Goal: Transaction & Acquisition: Book appointment/travel/reservation

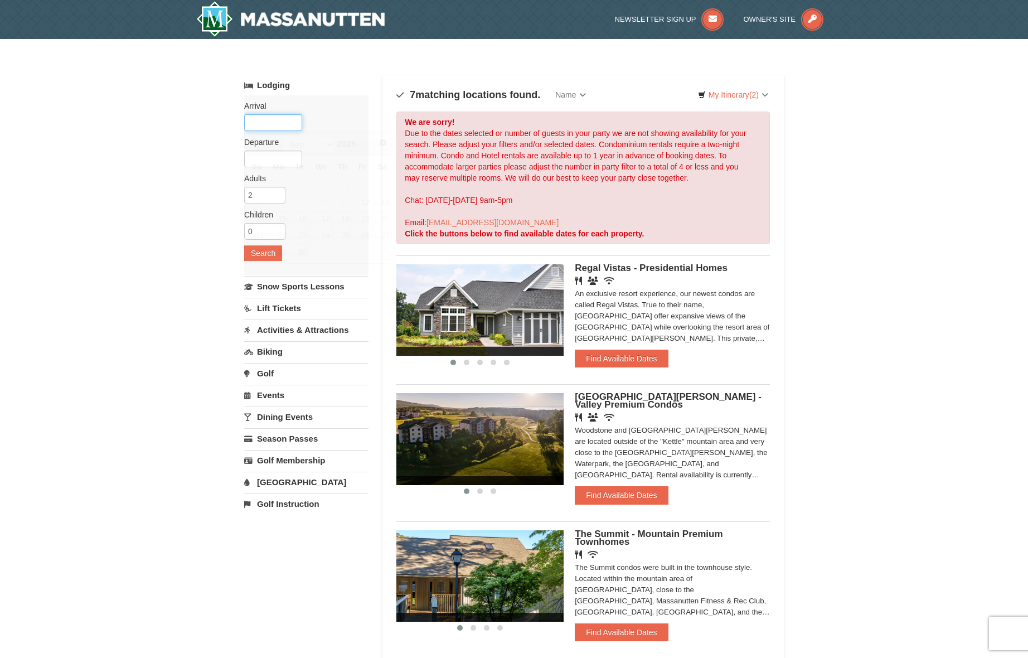
click at [273, 123] on input "text" at bounding box center [273, 122] width 58 height 17
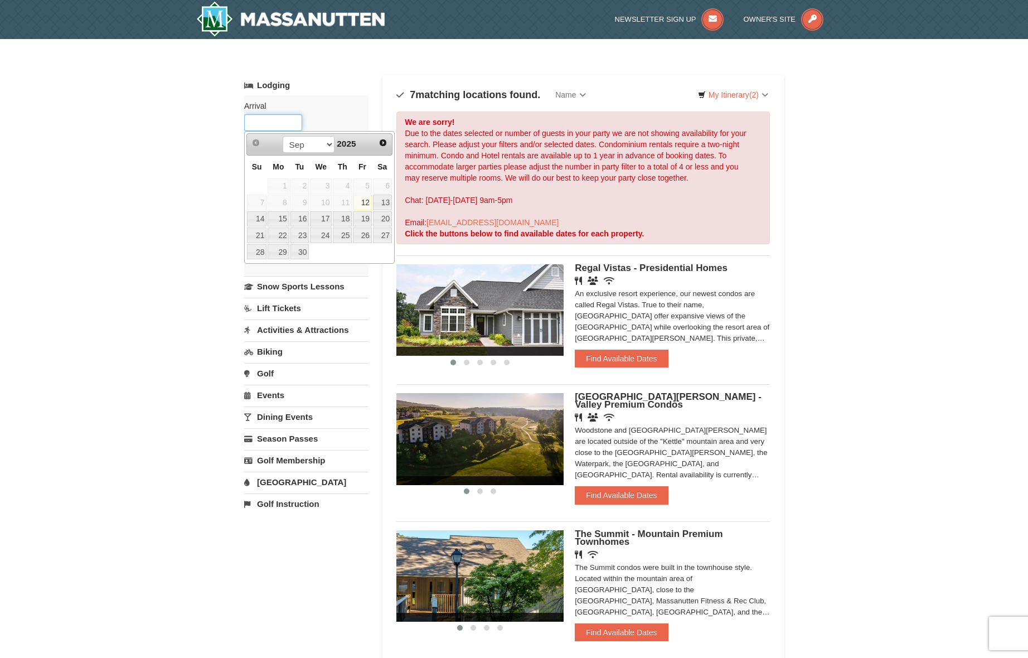
scroll to position [2, 0]
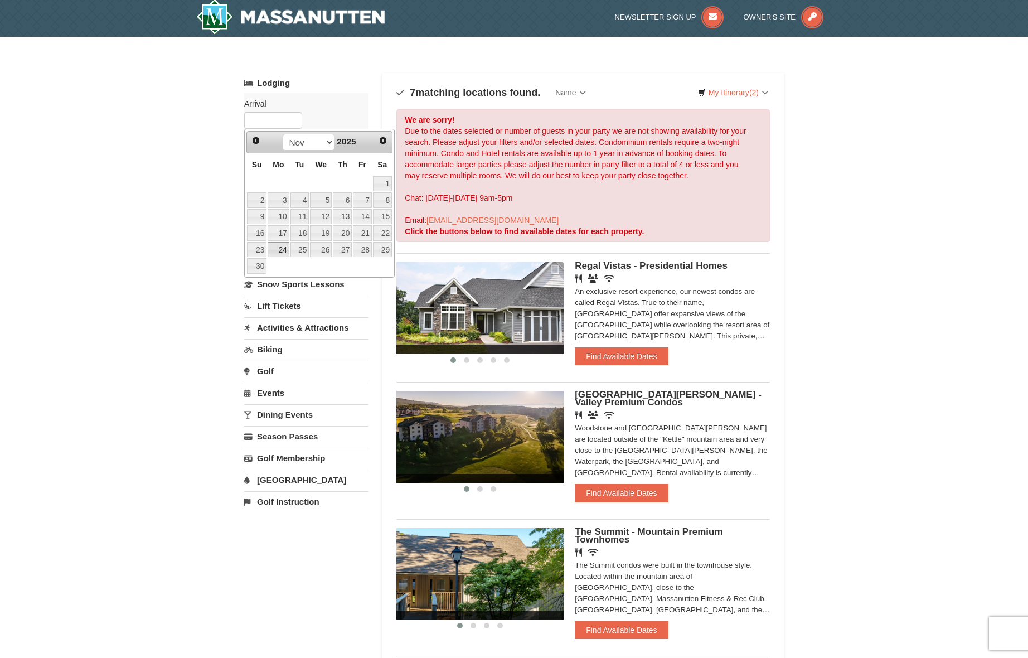
click at [277, 250] on link "24" at bounding box center [278, 250] width 21 height 16
type input "[DATE]"
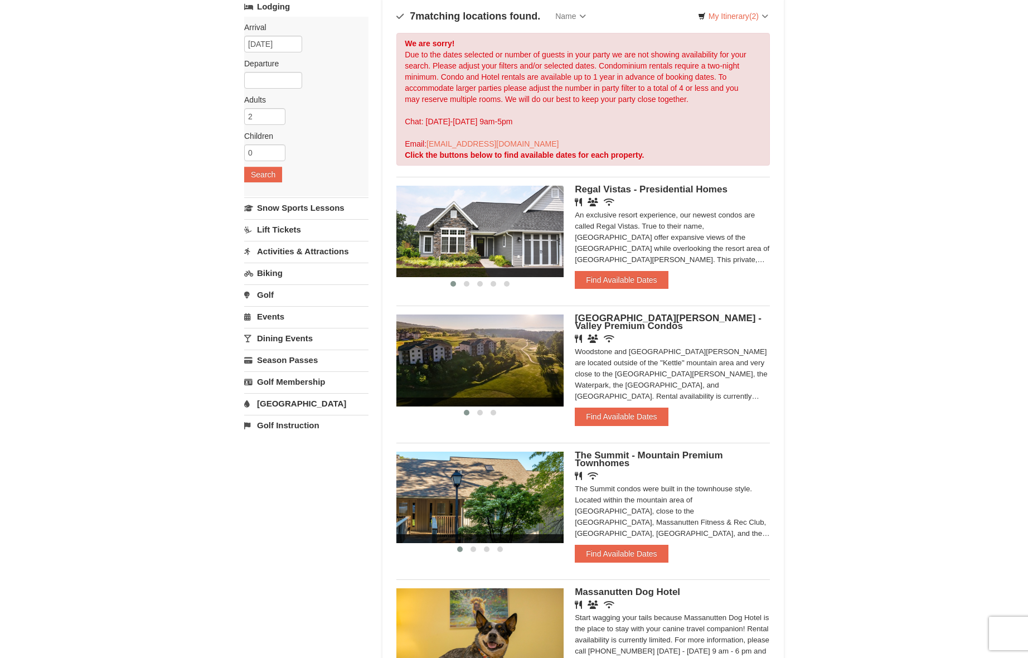
scroll to position [99, 0]
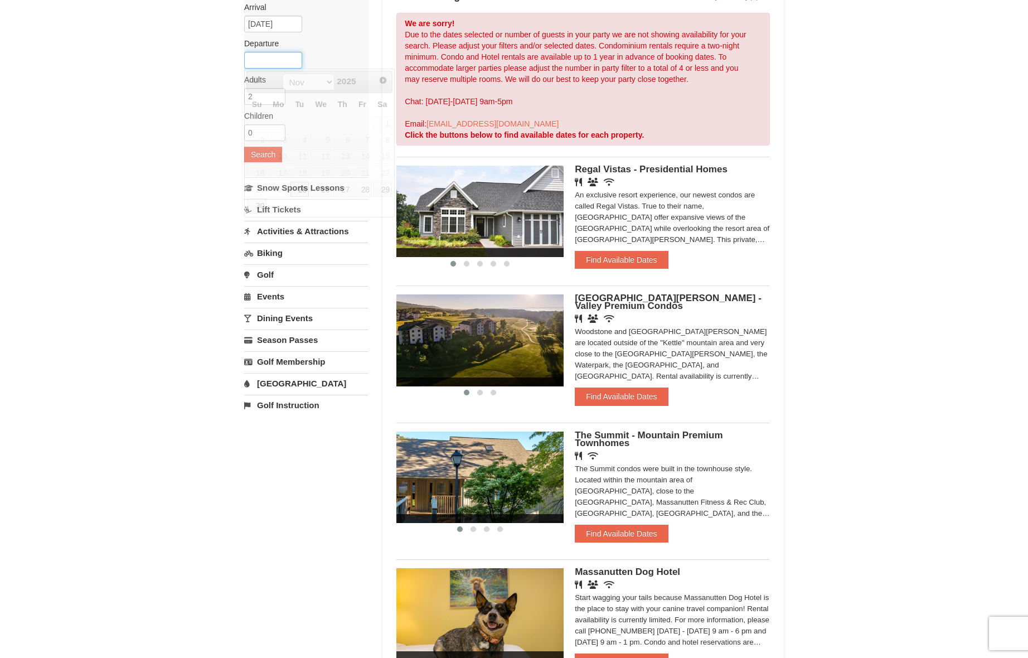
click at [286, 67] on input "text" at bounding box center [273, 60] width 58 height 17
click at [383, 191] on link "29" at bounding box center [382, 190] width 19 height 16
type input "[DATE]"
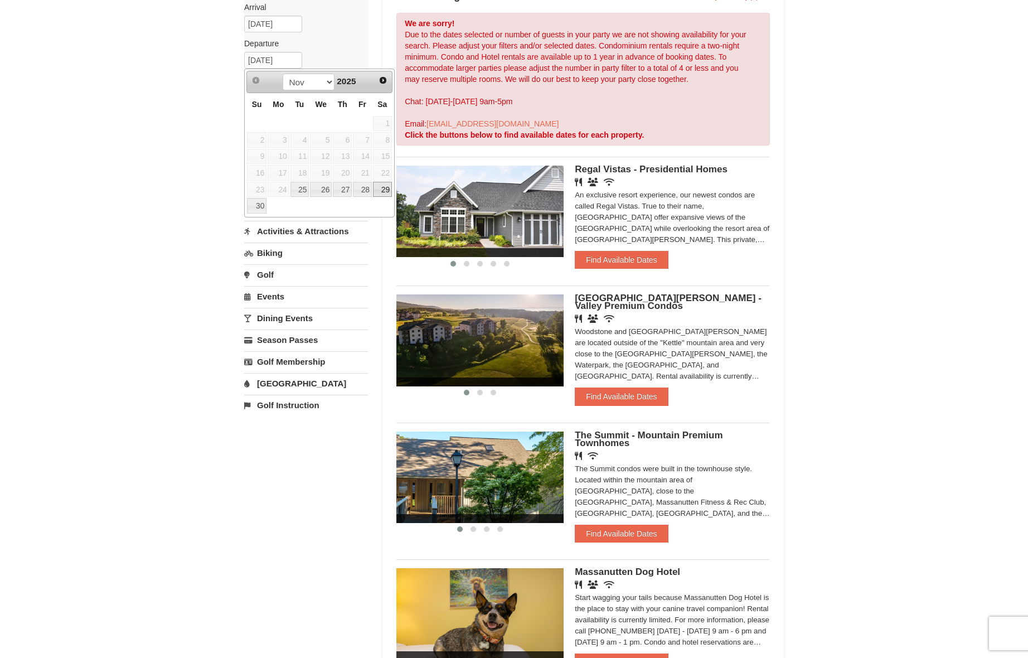
scroll to position [96, 0]
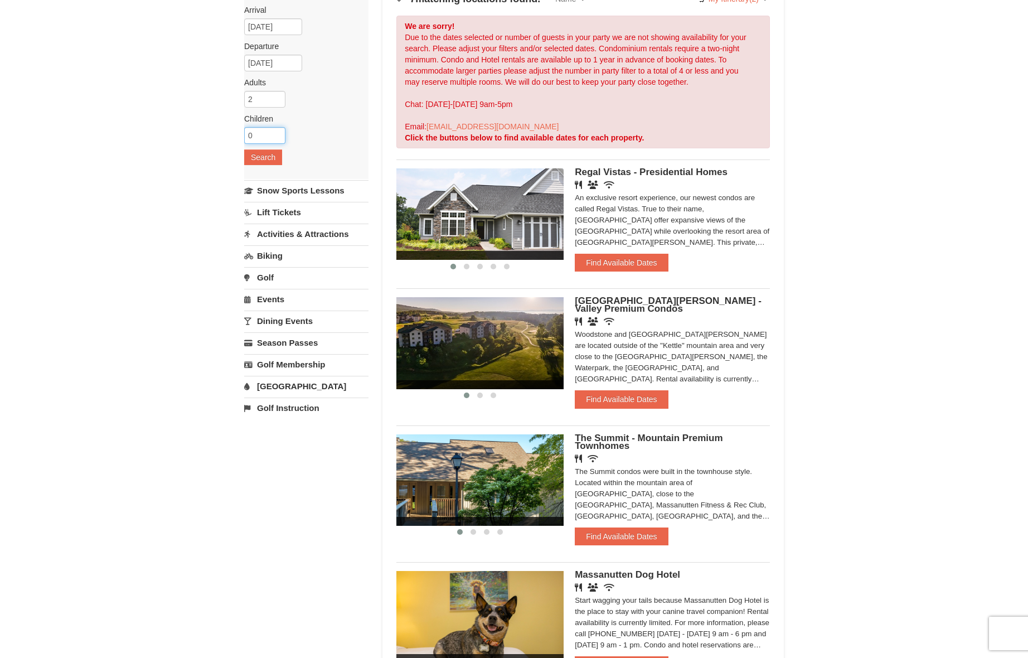
click at [283, 141] on input "0" at bounding box center [264, 135] width 41 height 17
click at [279, 141] on input "0" at bounding box center [264, 135] width 41 height 17
click at [279, 138] on input "0" at bounding box center [264, 135] width 41 height 17
click at [275, 138] on input "0" at bounding box center [264, 135] width 41 height 17
click at [278, 136] on input "0" at bounding box center [264, 135] width 41 height 17
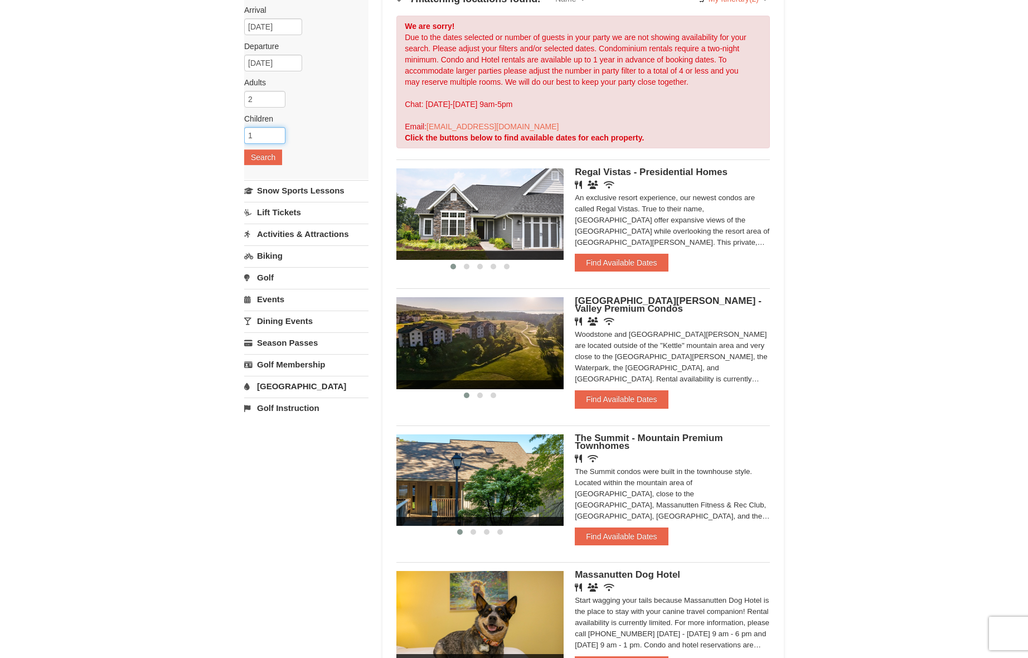
click at [278, 132] on input "1" at bounding box center [264, 135] width 41 height 17
click at [278, 135] on input "2" at bounding box center [264, 135] width 41 height 17
click at [279, 134] on input "3" at bounding box center [264, 135] width 41 height 17
click at [279, 134] on input "4" at bounding box center [264, 135] width 41 height 17
type input "3"
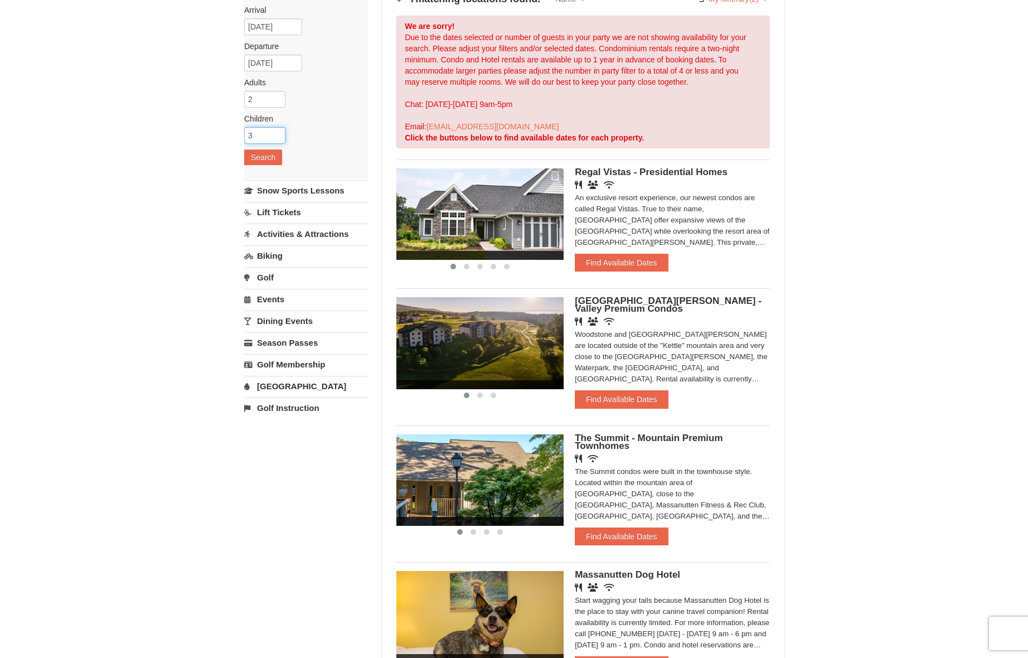
click at [277, 139] on input "3" at bounding box center [264, 135] width 41 height 17
click at [273, 157] on button "Search" at bounding box center [263, 157] width 38 height 16
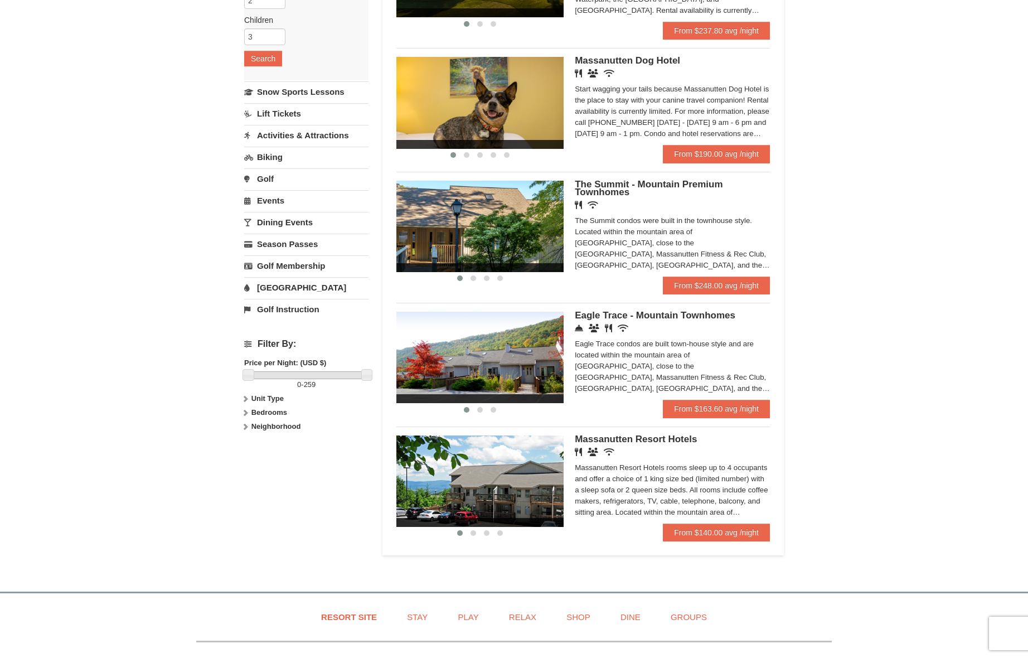
scroll to position [195, 0]
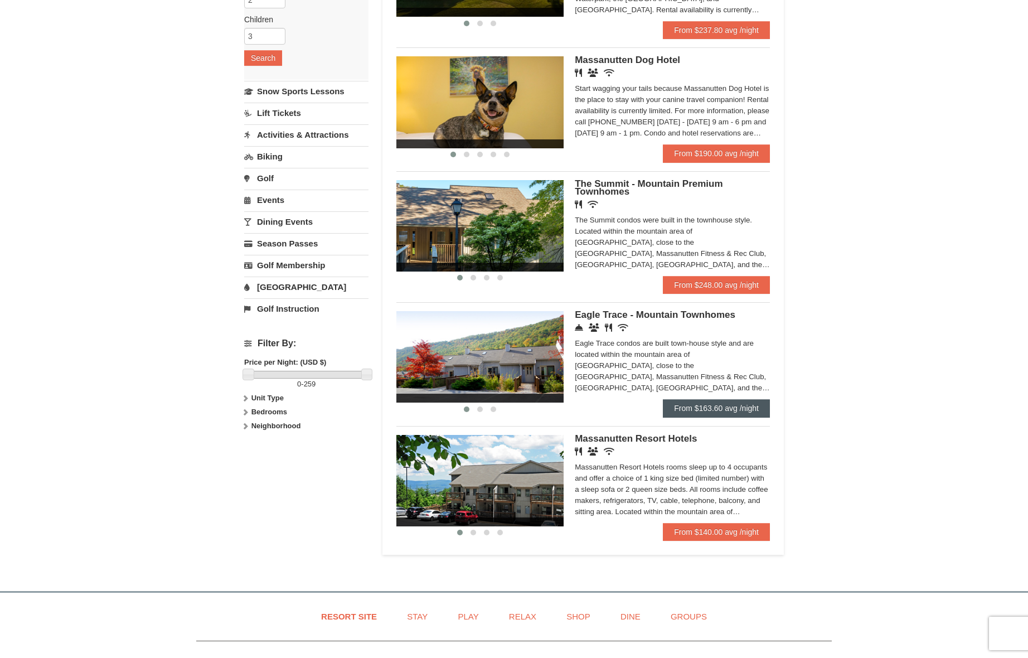
click at [694, 404] on link "From $163.60 avg /night" at bounding box center [716, 408] width 107 height 18
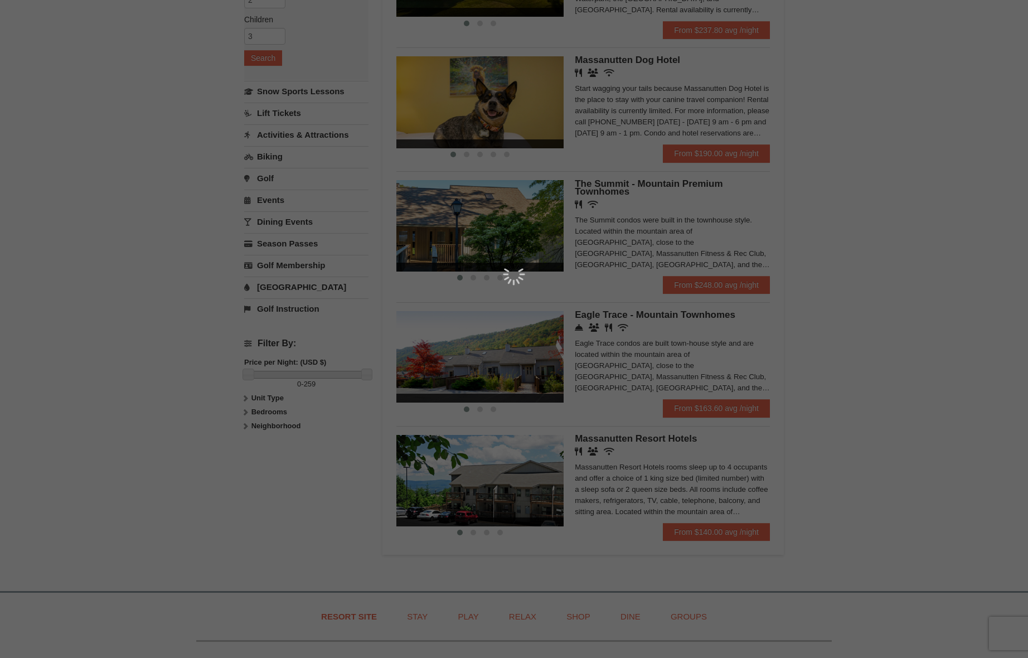
scroll to position [196, 0]
click at [462, 308] on div at bounding box center [514, 329] width 1028 height 658
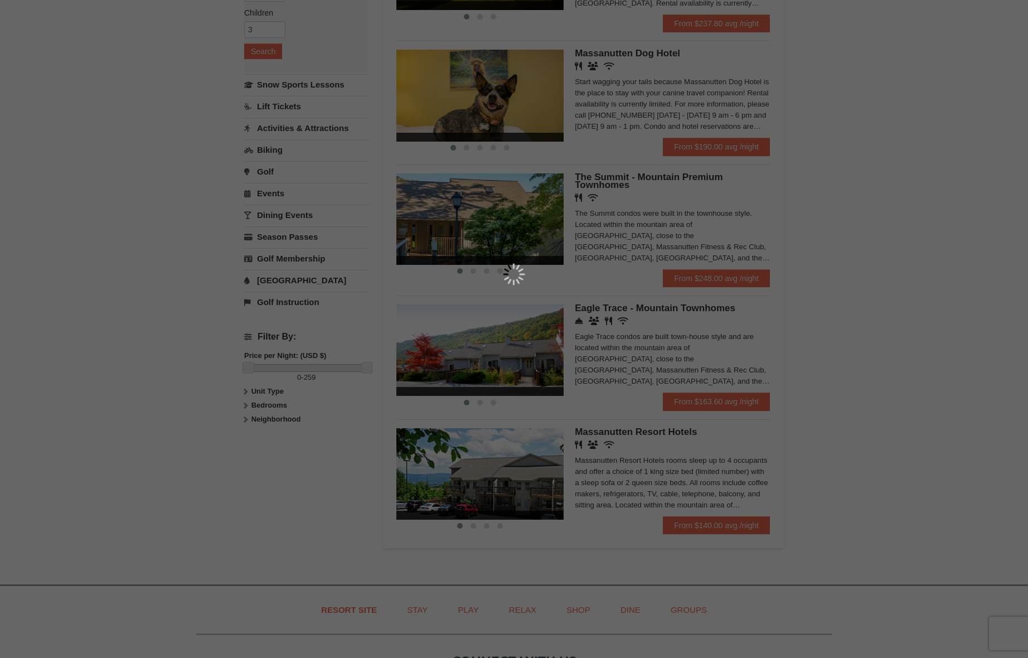
click at [462, 329] on div at bounding box center [514, 329] width 1028 height 658
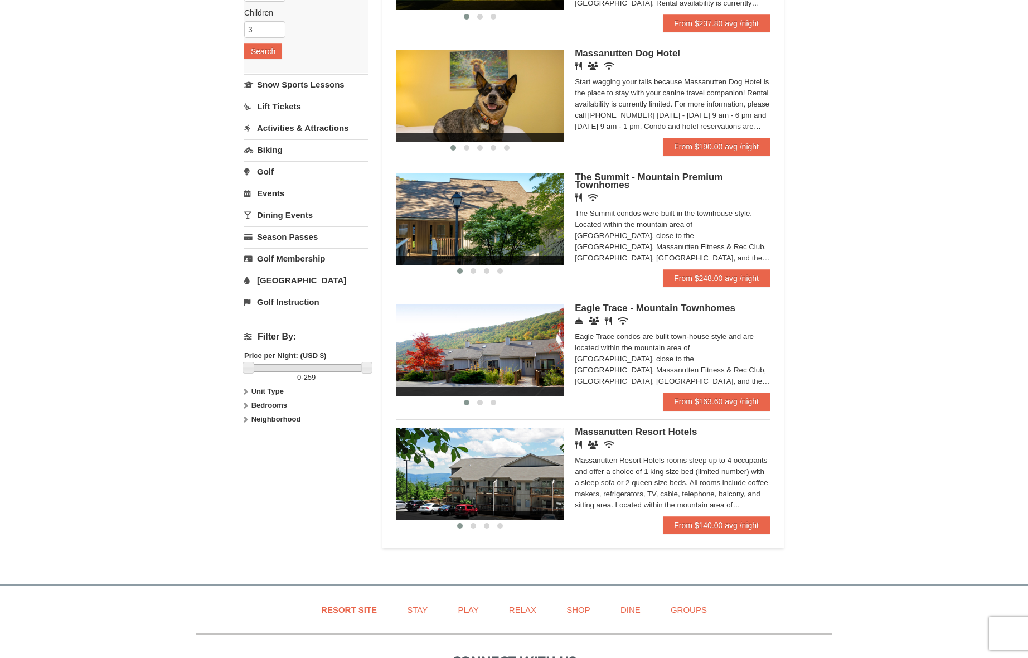
click at [476, 322] on img at bounding box center [480, 350] width 167 height 91
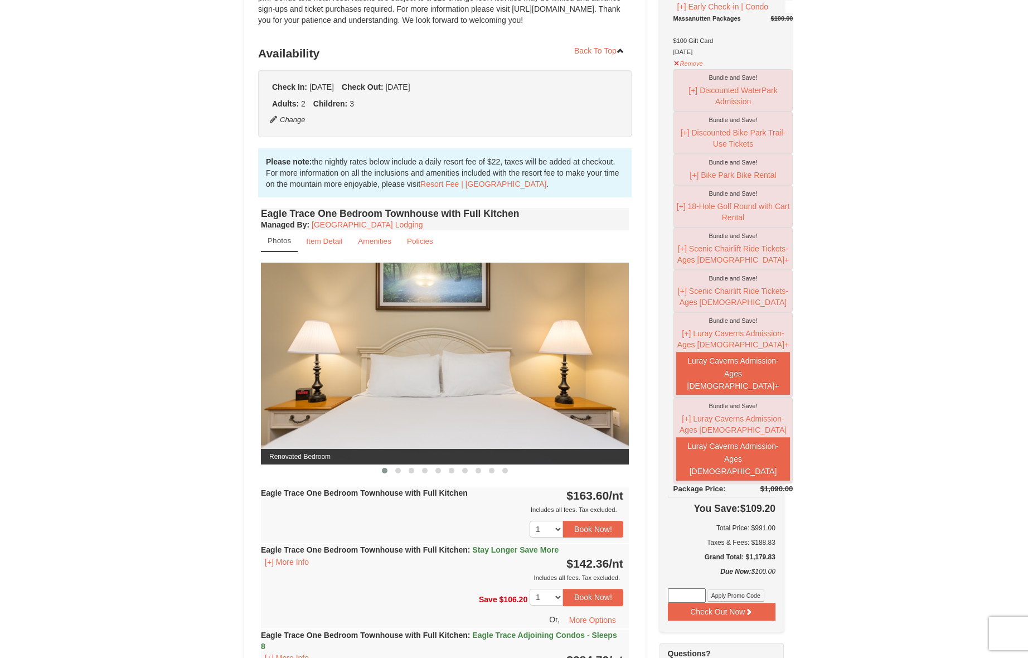
scroll to position [218, 0]
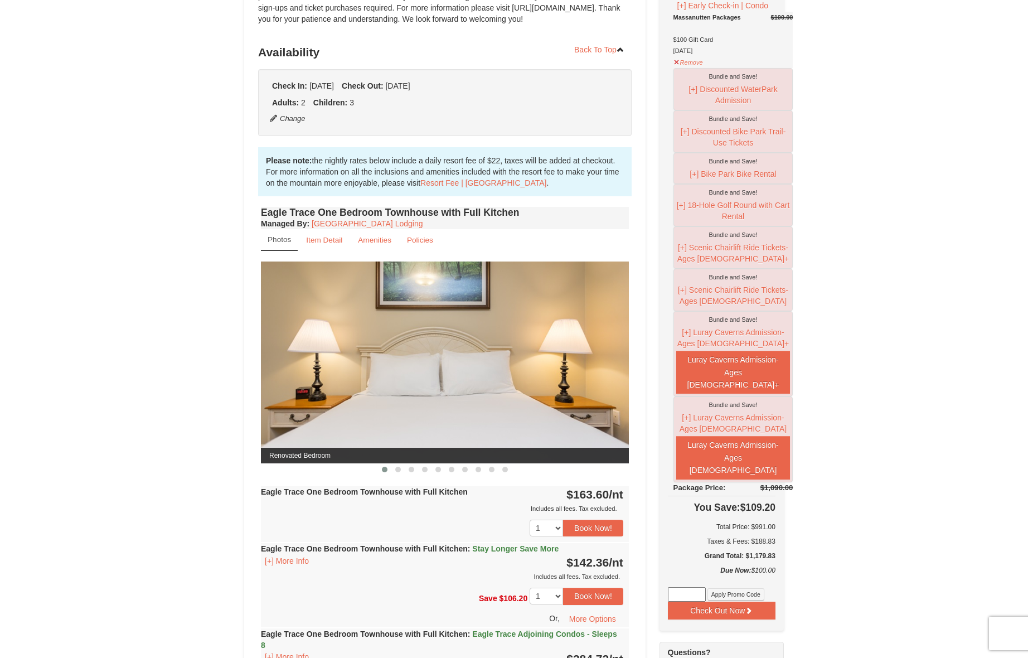
click at [487, 419] on img at bounding box center [445, 362] width 368 height 201
drag, startPoint x: 606, startPoint y: 393, endPoint x: 591, endPoint y: 407, distance: 20.6
click at [605, 394] on img at bounding box center [444, 362] width 368 height 201
click at [397, 469] on span at bounding box center [398, 470] width 6 height 6
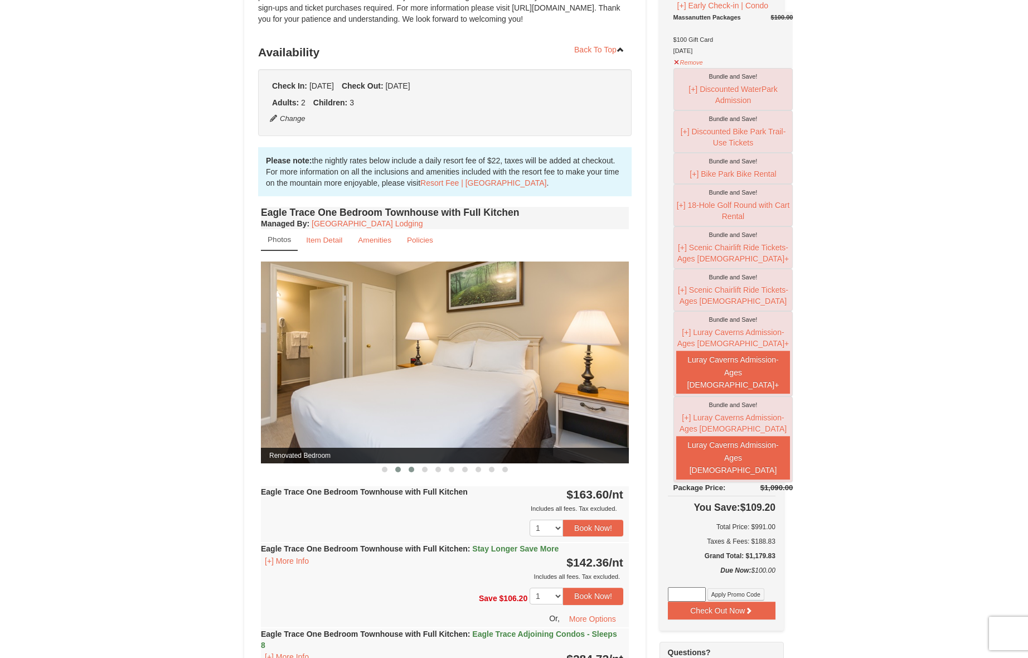
click at [412, 471] on span at bounding box center [412, 470] width 6 height 6
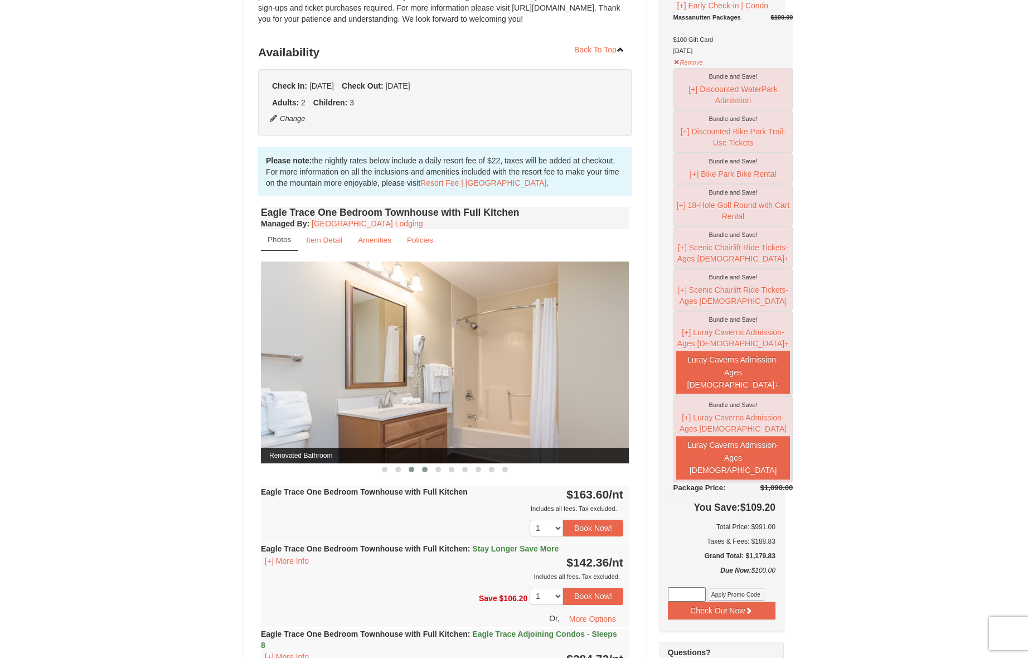
click at [422, 472] on button at bounding box center [424, 469] width 13 height 11
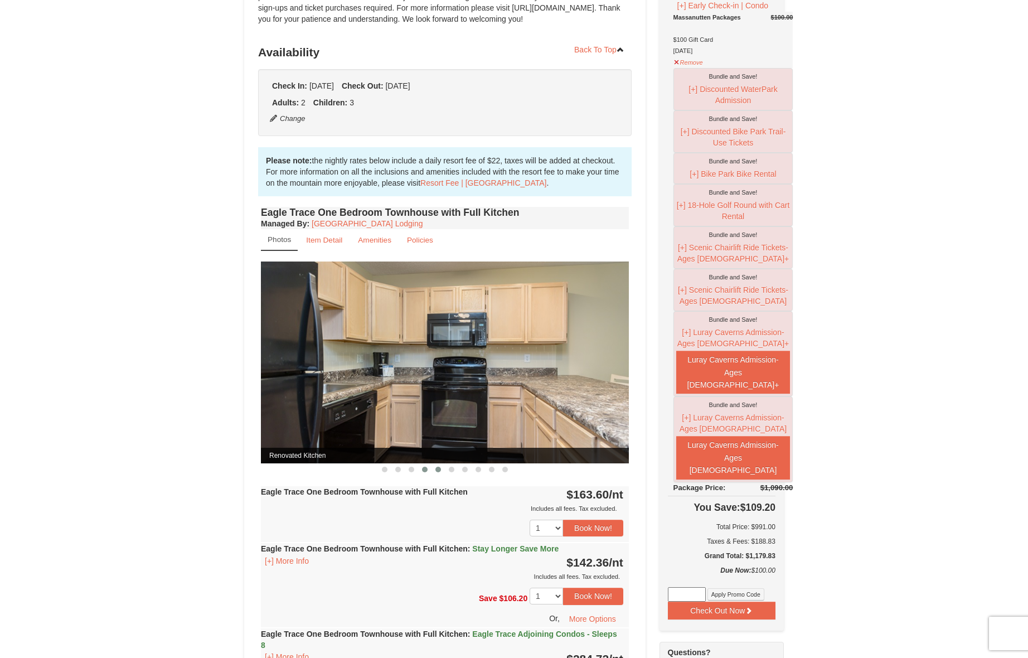
click at [439, 473] on button at bounding box center [438, 469] width 13 height 11
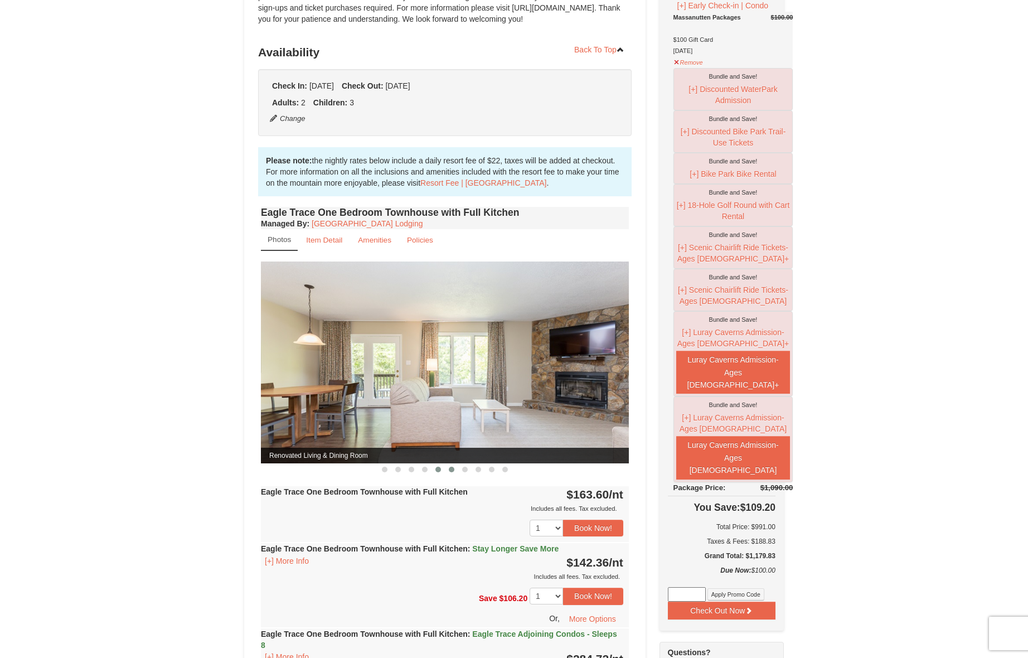
click at [451, 473] on button at bounding box center [451, 469] width 13 height 11
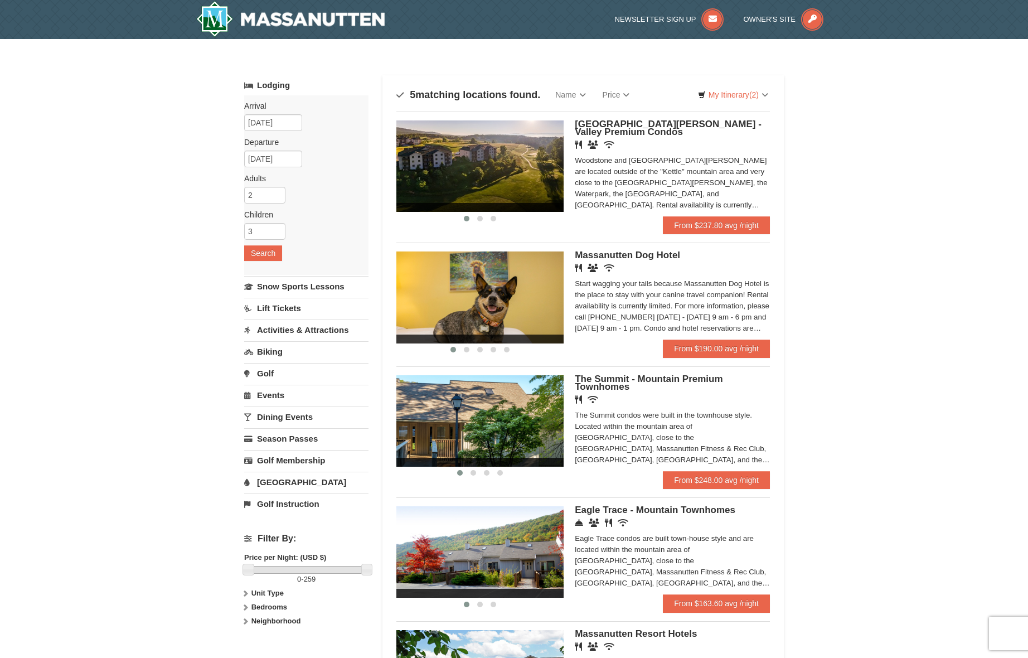
click at [513, 378] on img at bounding box center [480, 420] width 167 height 91
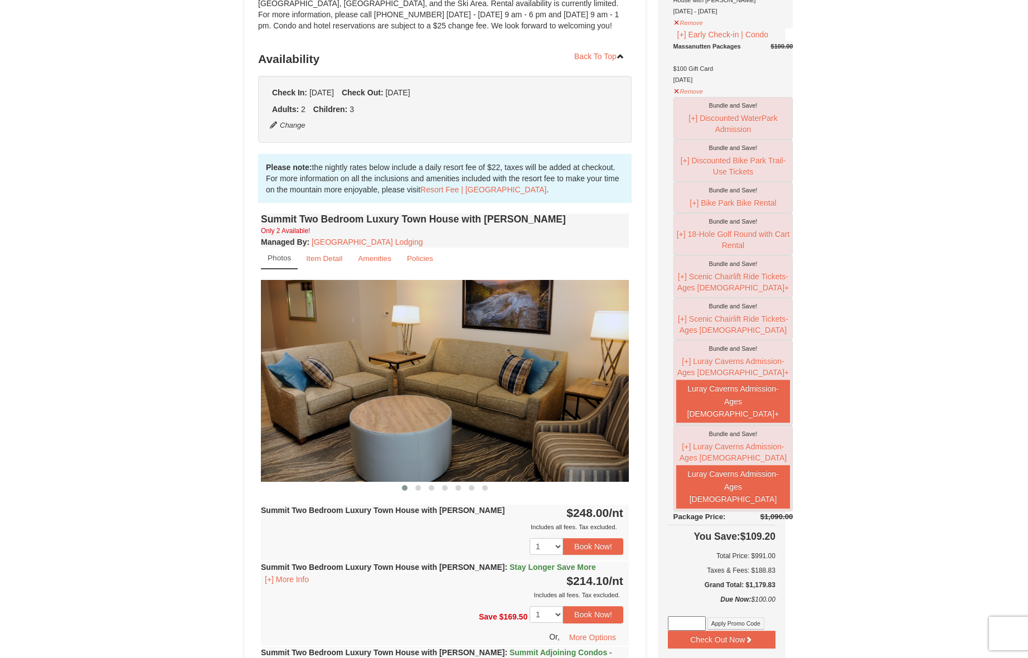
scroll to position [189, 0]
click at [419, 485] on span at bounding box center [419, 488] width 6 height 6
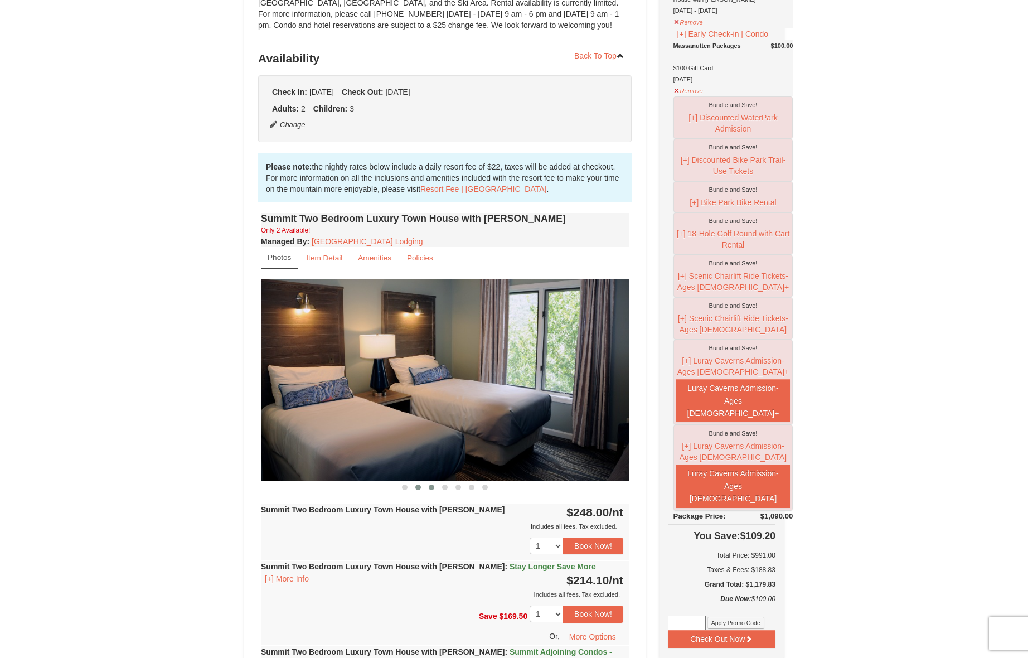
click at [432, 489] on span at bounding box center [432, 488] width 6 height 6
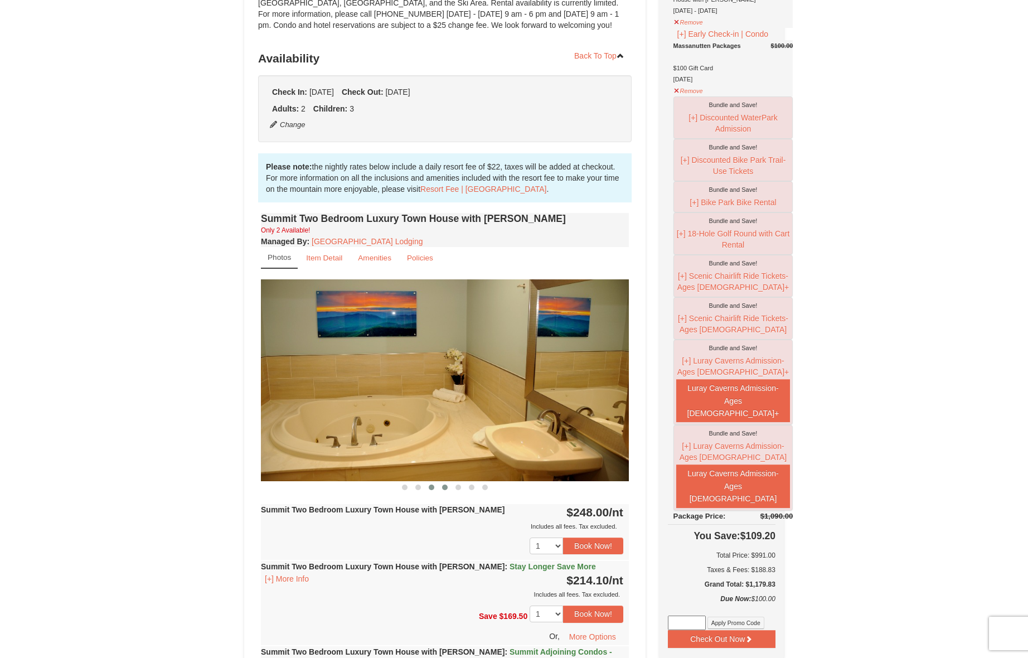
click at [445, 490] on span at bounding box center [445, 488] width 6 height 6
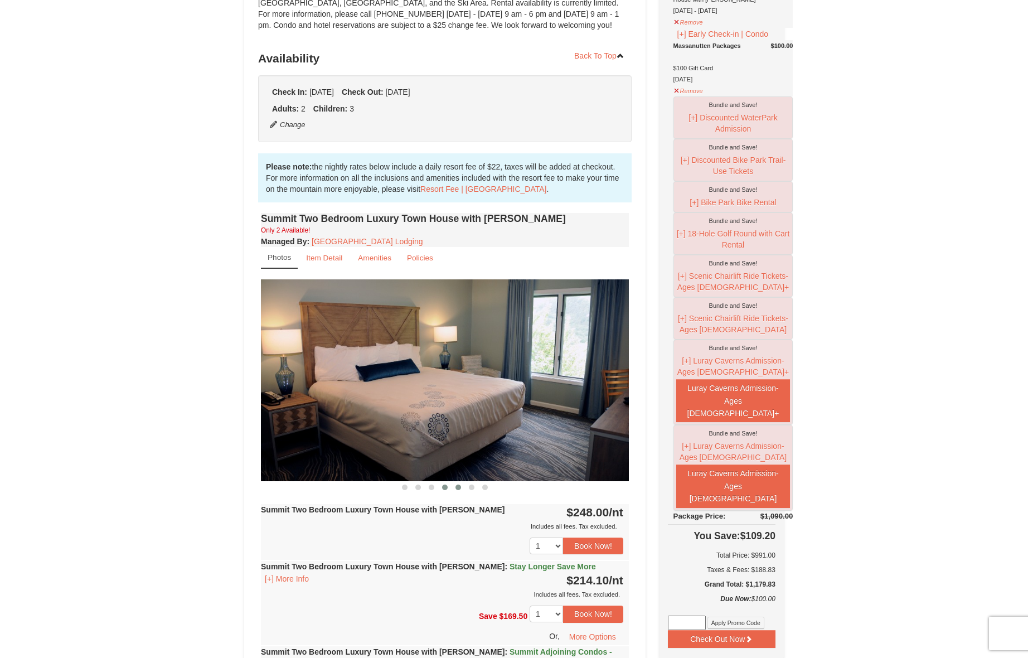
click at [458, 489] on span at bounding box center [459, 488] width 6 height 6
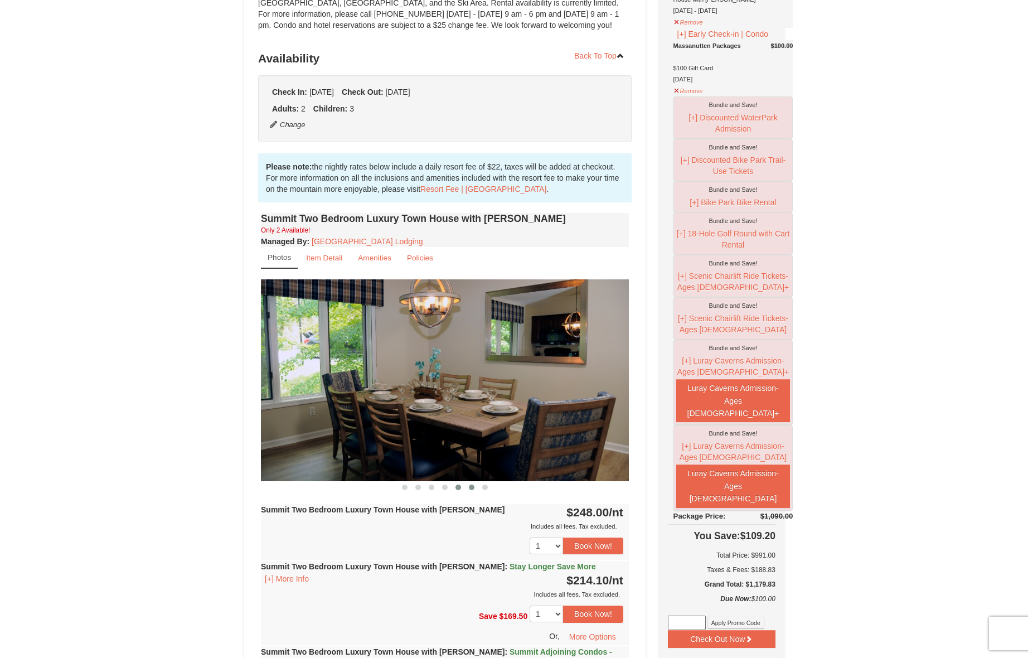
click at [474, 489] on span at bounding box center [472, 488] width 6 height 6
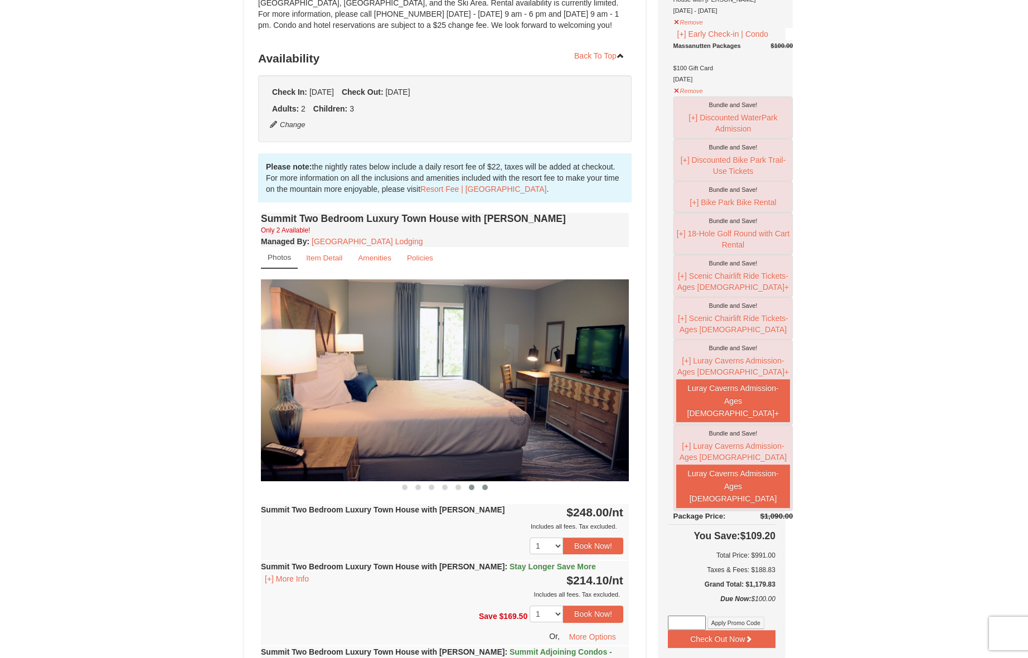
click at [484, 490] on button at bounding box center [485, 487] width 13 height 11
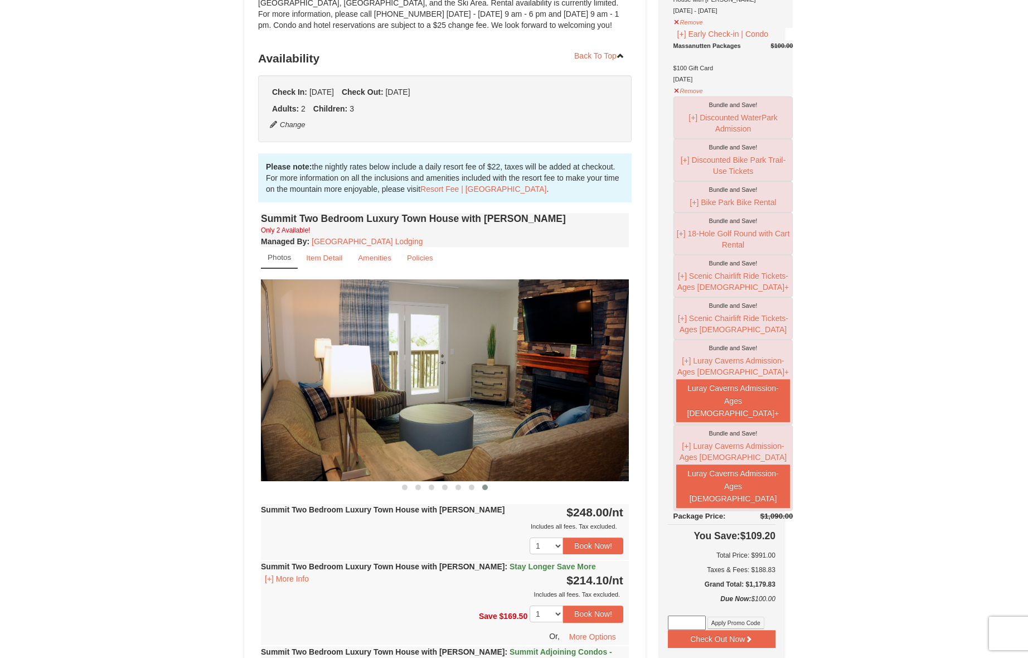
click at [481, 490] on button at bounding box center [485, 487] width 13 height 11
click at [409, 486] on button at bounding box center [404, 487] width 13 height 11
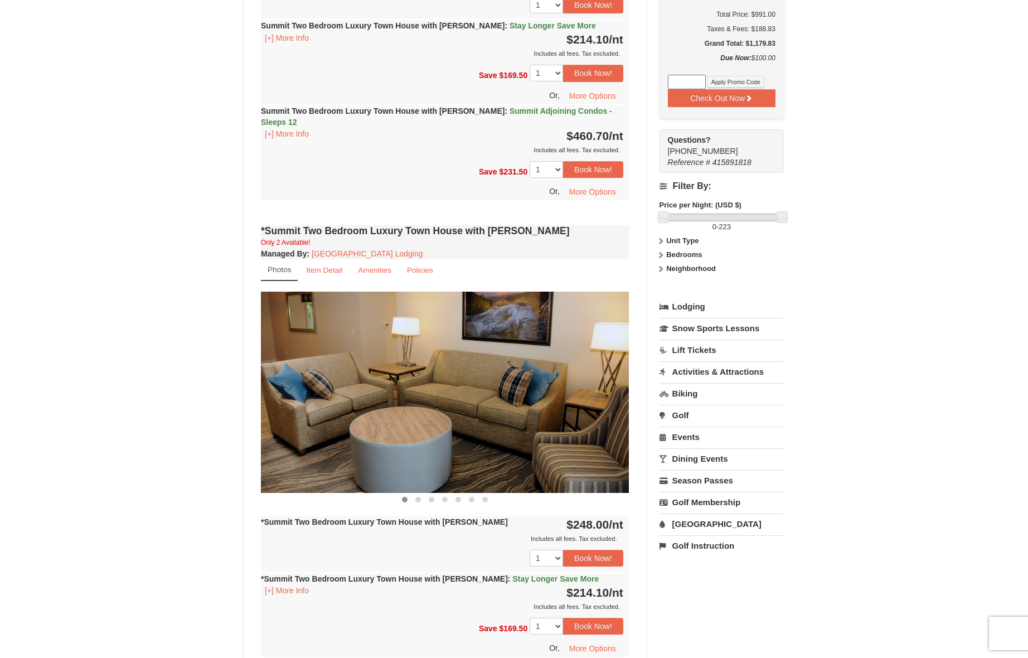
scroll to position [731, 0]
click at [387, 395] on img at bounding box center [445, 391] width 368 height 201
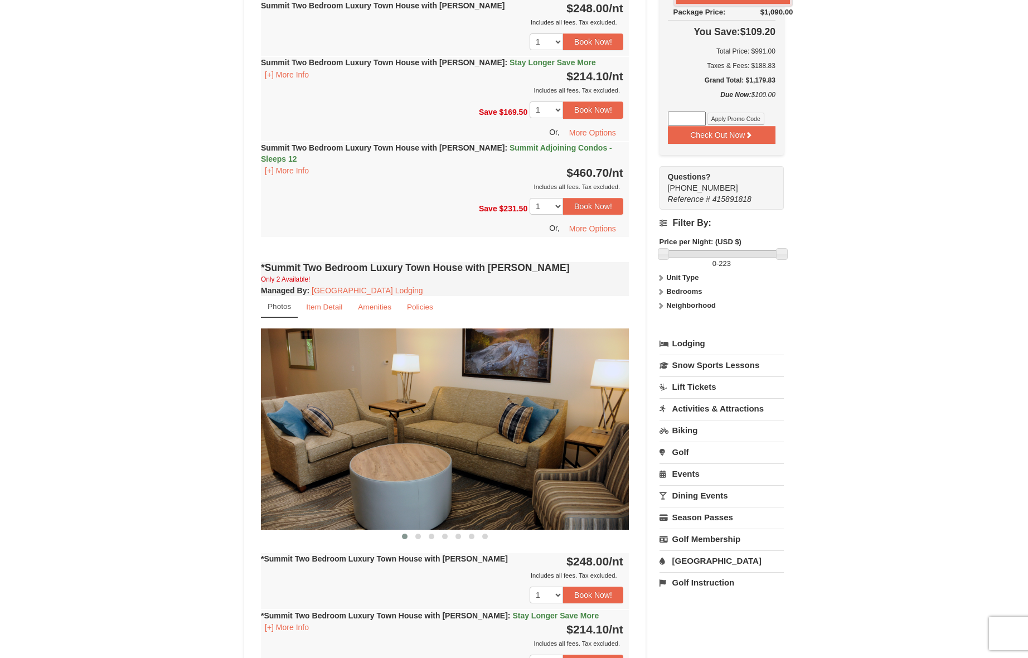
scroll to position [688, 0]
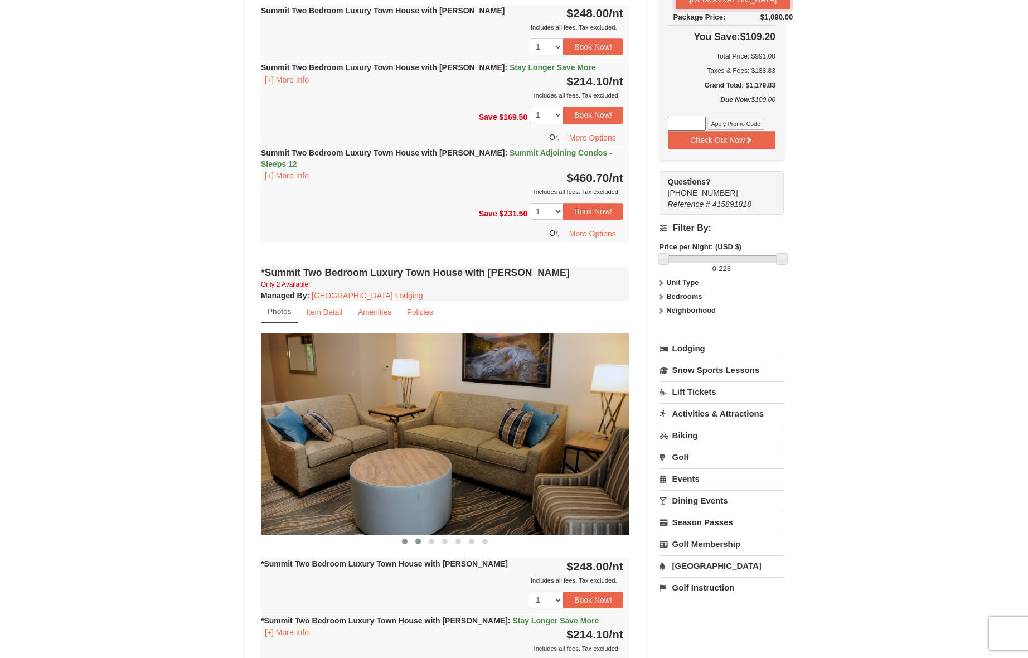
click at [417, 539] on span at bounding box center [419, 542] width 6 height 6
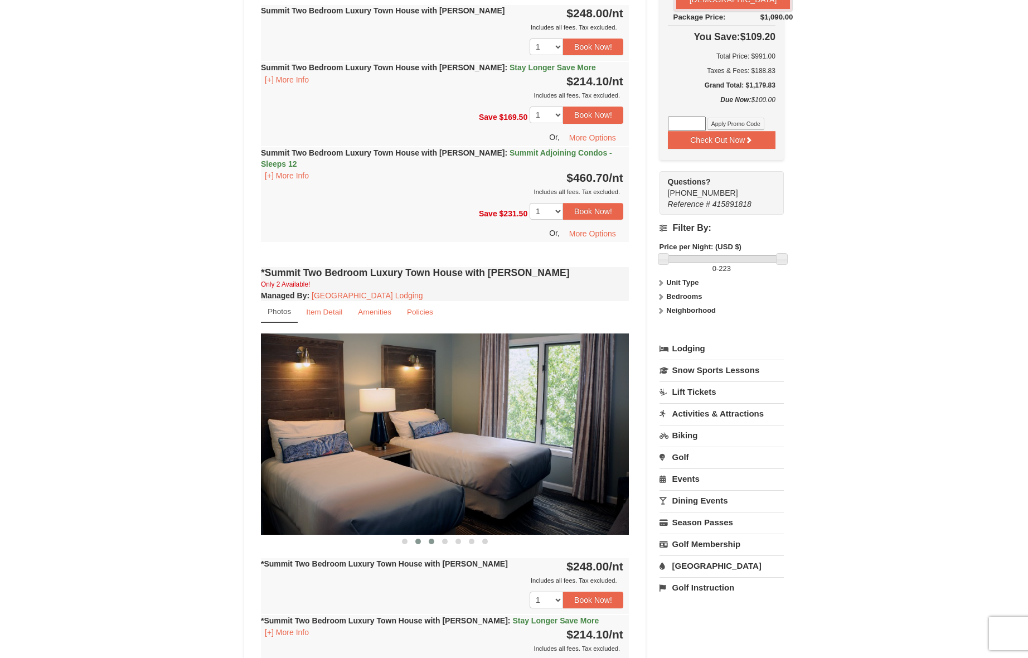
drag, startPoint x: 428, startPoint y: 530, endPoint x: 434, endPoint y: 530, distance: 5.6
click at [429, 539] on span at bounding box center [432, 542] width 6 height 6
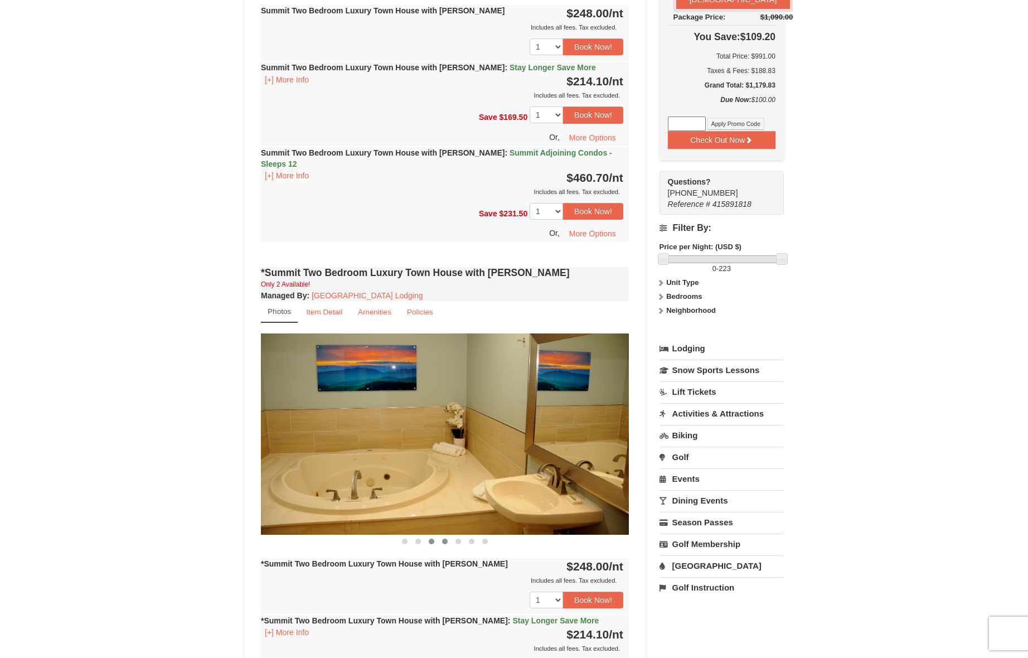
click at [442, 536] on button at bounding box center [444, 541] width 13 height 11
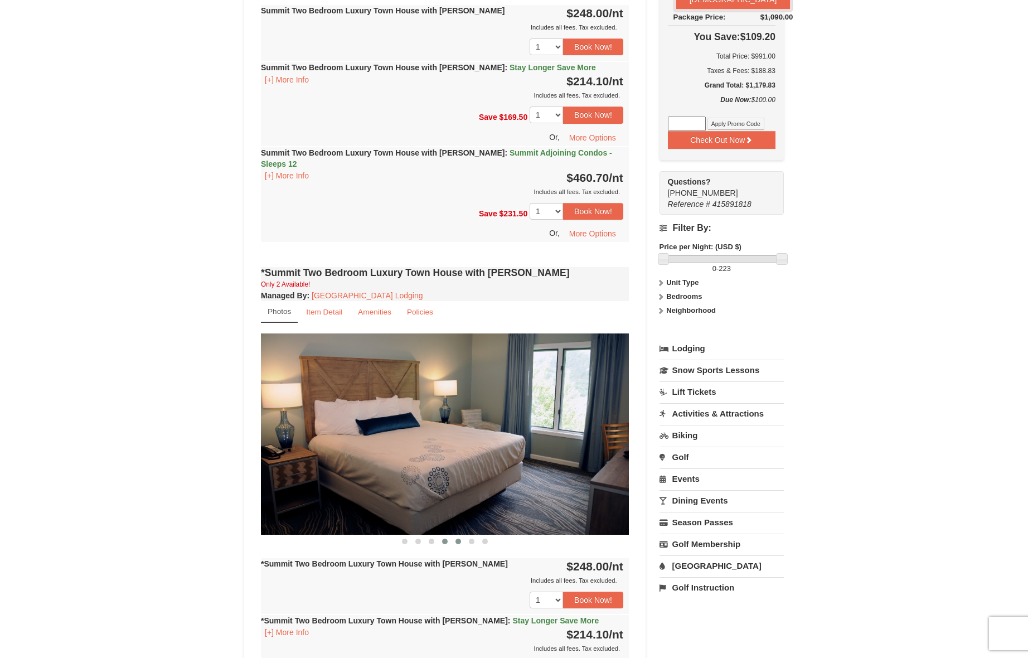
click at [455, 536] on button at bounding box center [458, 541] width 13 height 11
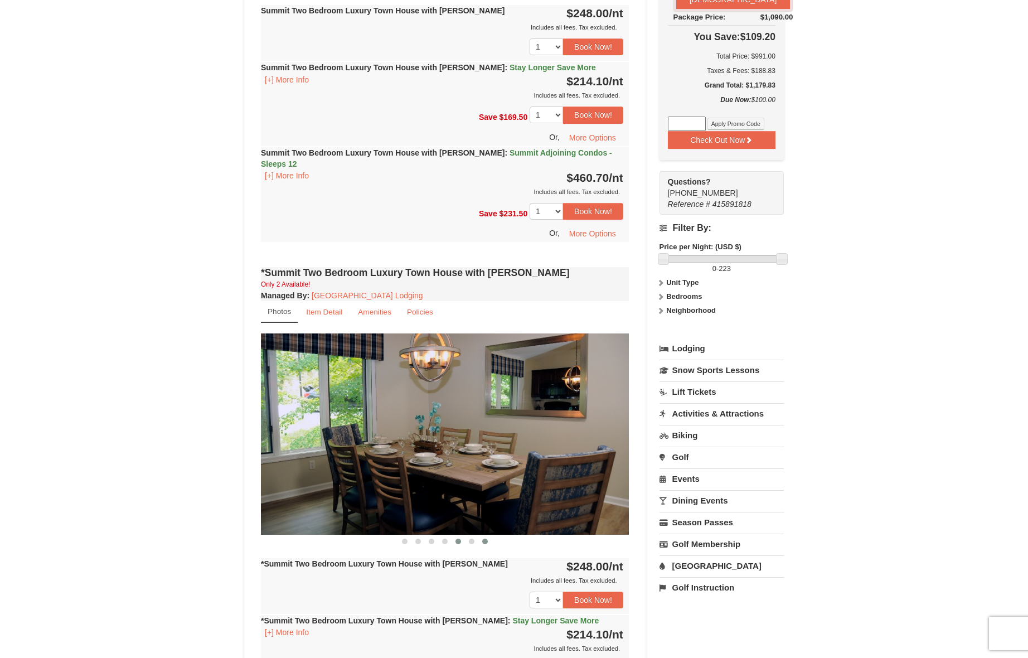
drag, startPoint x: 471, startPoint y: 530, endPoint x: 481, endPoint y: 535, distance: 10.5
click at [471, 539] on span at bounding box center [472, 542] width 6 height 6
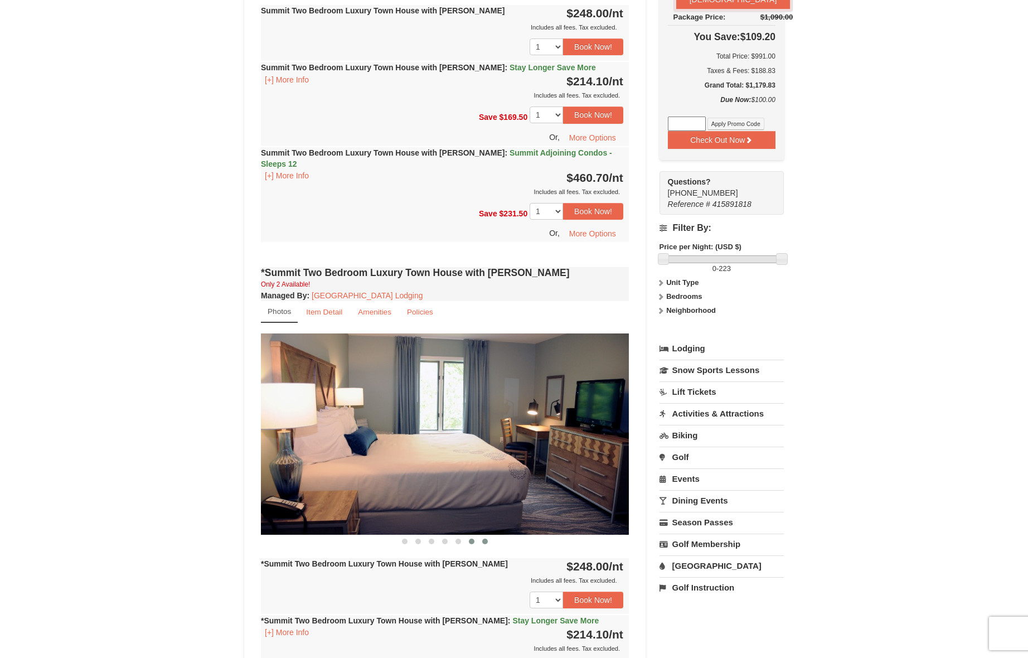
click at [490, 536] on button at bounding box center [485, 541] width 13 height 11
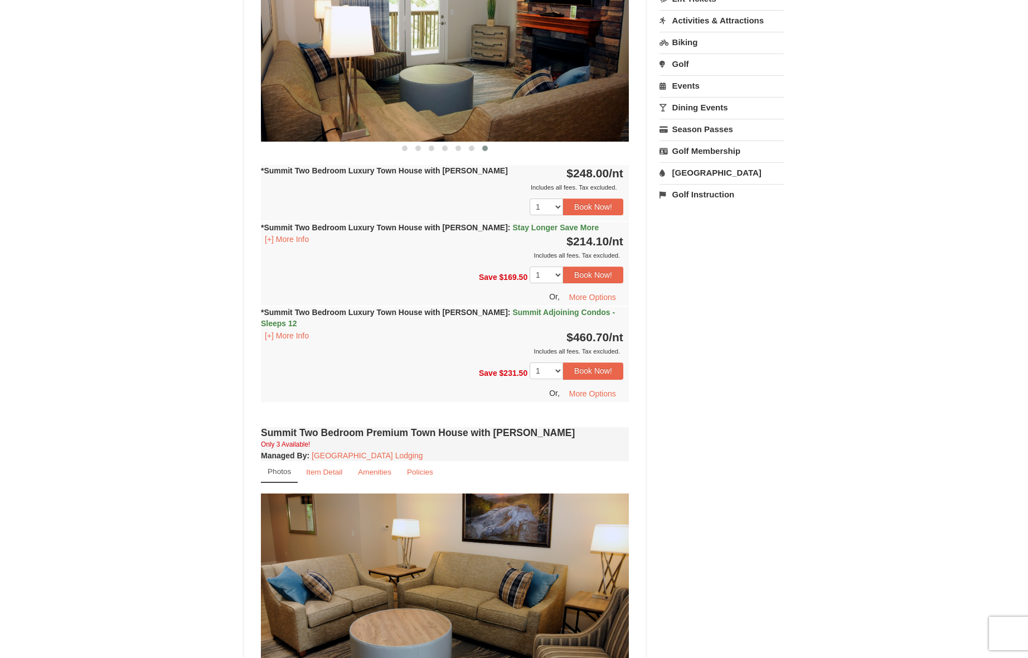
scroll to position [1083, 0]
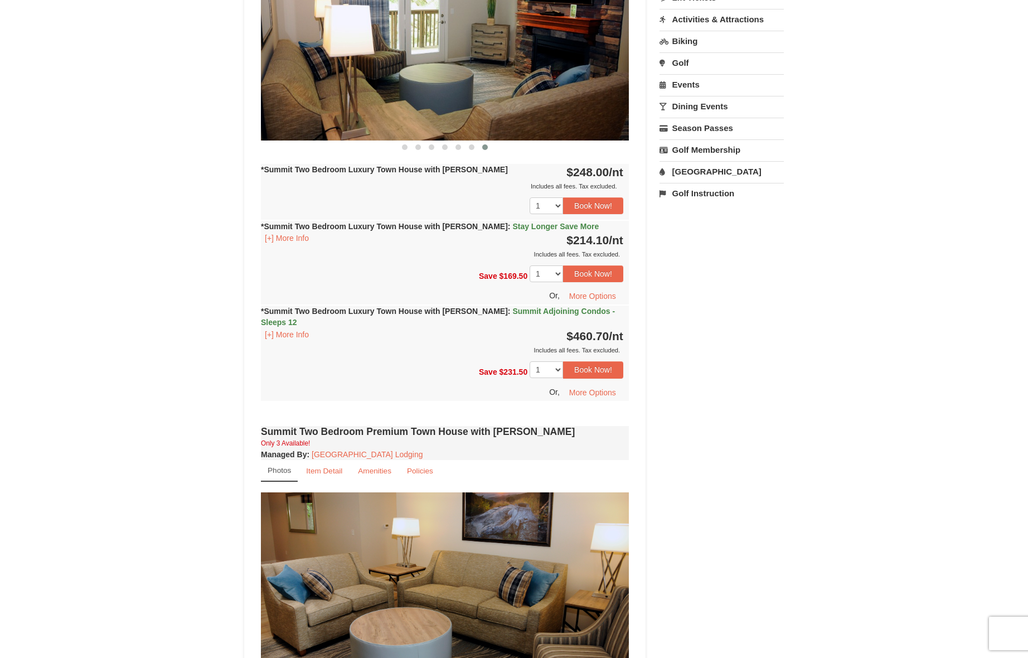
click at [347, 384] on div "Or, More Options" at bounding box center [442, 392] width 363 height 17
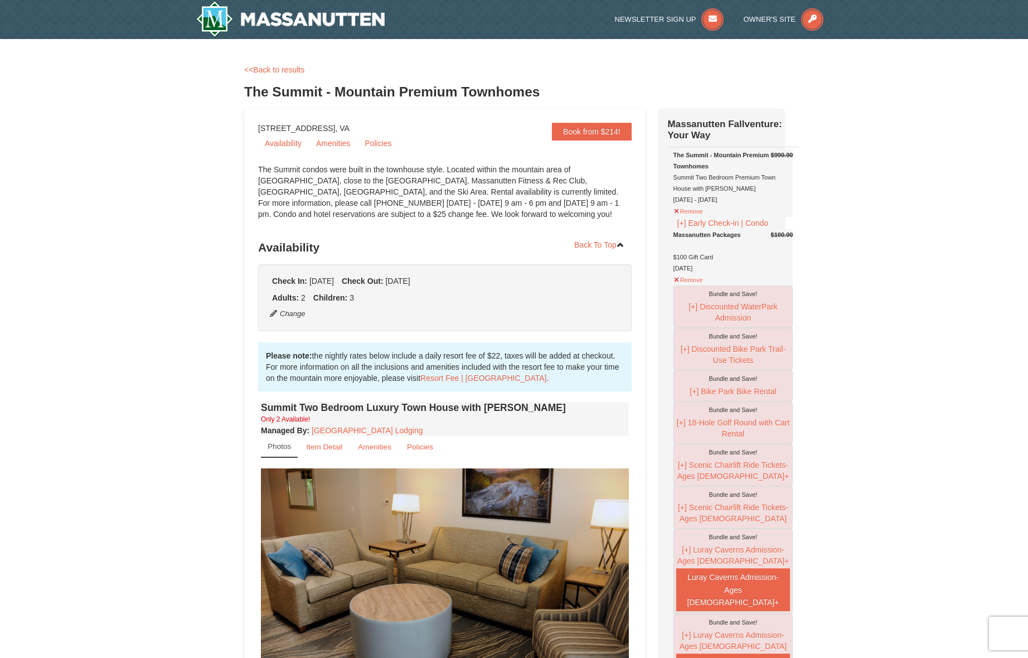
scroll to position [0, 1]
